Goal: Information Seeking & Learning: Obtain resource

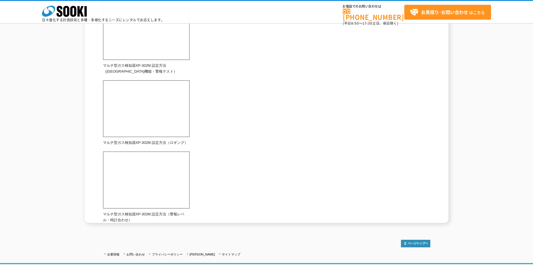
scroll to position [371, 0]
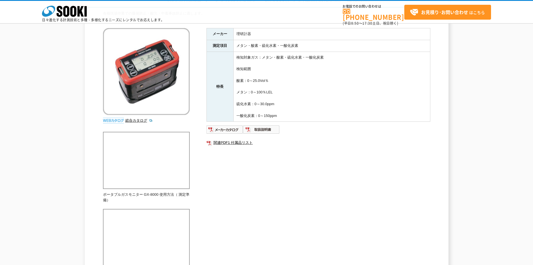
scroll to position [28, 0]
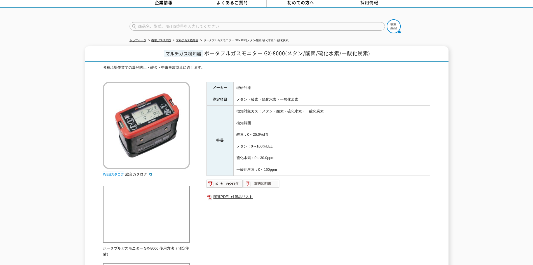
click at [264, 181] on img at bounding box center [261, 183] width 37 height 9
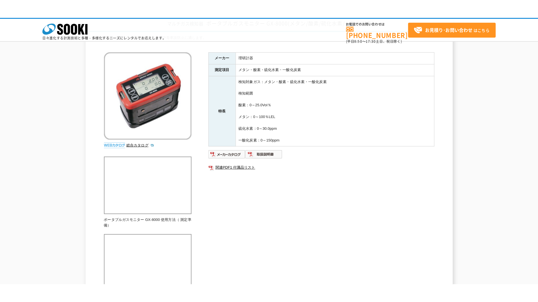
scroll to position [84, 0]
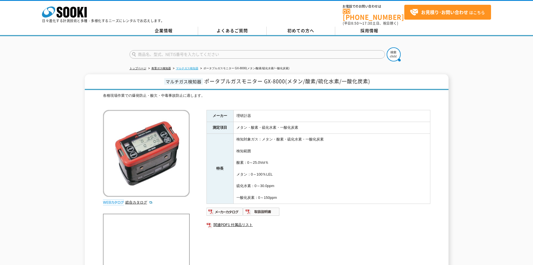
click at [193, 67] on link "マルチガス検知器" at bounding box center [187, 68] width 22 height 3
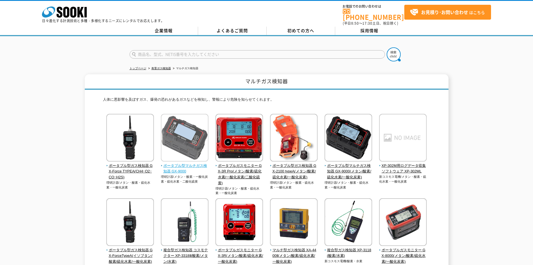
click at [180, 164] on span "ポータブル型マルチガス検知器 GX-9000" at bounding box center [185, 169] width 48 height 12
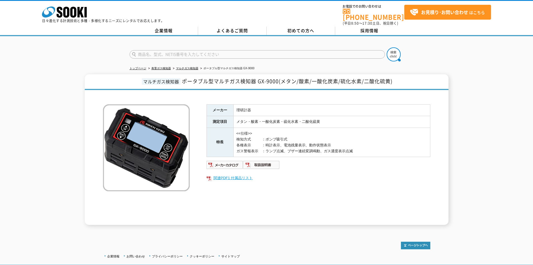
click at [244, 174] on link "関連PDF1 付属品リスト" at bounding box center [319, 177] width 224 height 7
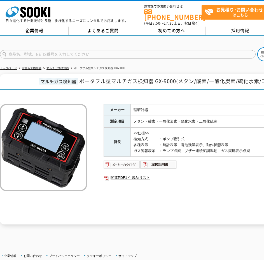
click at [128, 160] on img at bounding box center [122, 164] width 37 height 9
